Goal: Book appointment/travel/reservation

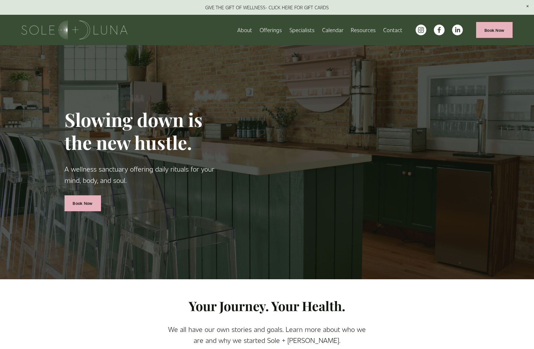
click at [0, 0] on span "Wellness Experiences" at bounding box center [0, 0] width 0 height 0
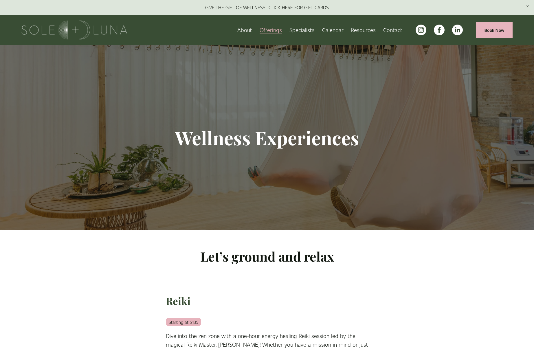
click at [0, 0] on span "Packages/Memberships" at bounding box center [0, 0] width 0 height 0
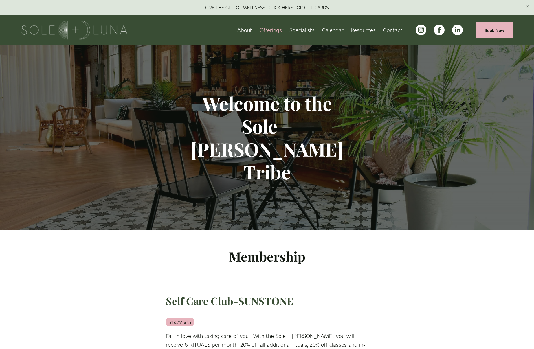
click at [0, 0] on span "Meditations" at bounding box center [0, 0] width 0 height 0
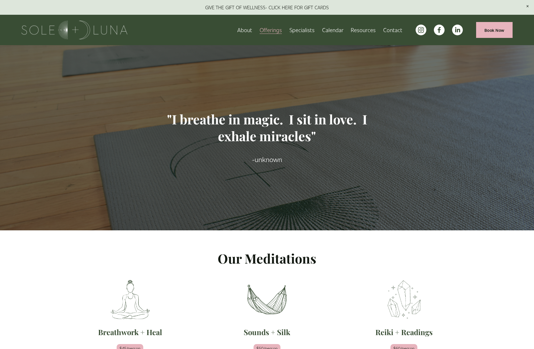
click at [0, 0] on span "Wellness Experiences" at bounding box center [0, 0] width 0 height 0
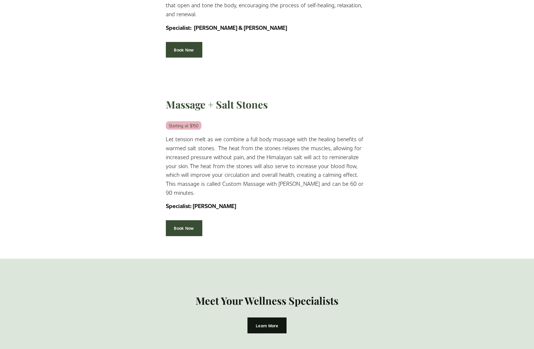
scroll to position [1191, 0]
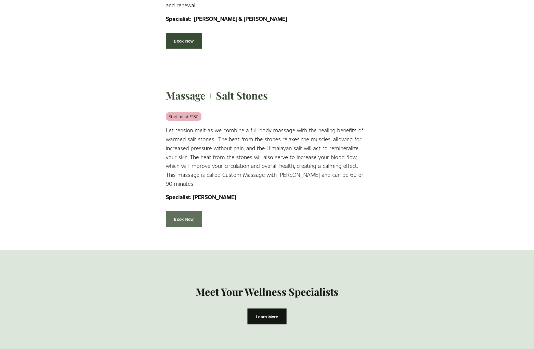
click at [191, 211] on link "Book Now" at bounding box center [184, 219] width 36 height 16
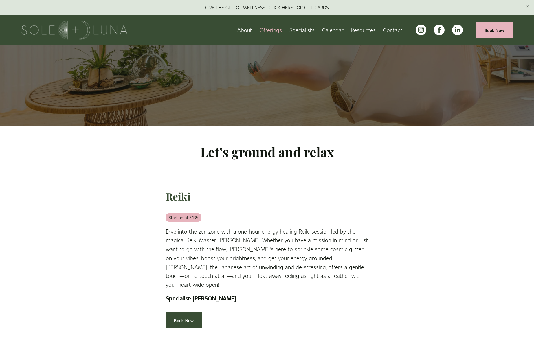
scroll to position [0, 0]
